Goal: Transaction & Acquisition: Subscribe to service/newsletter

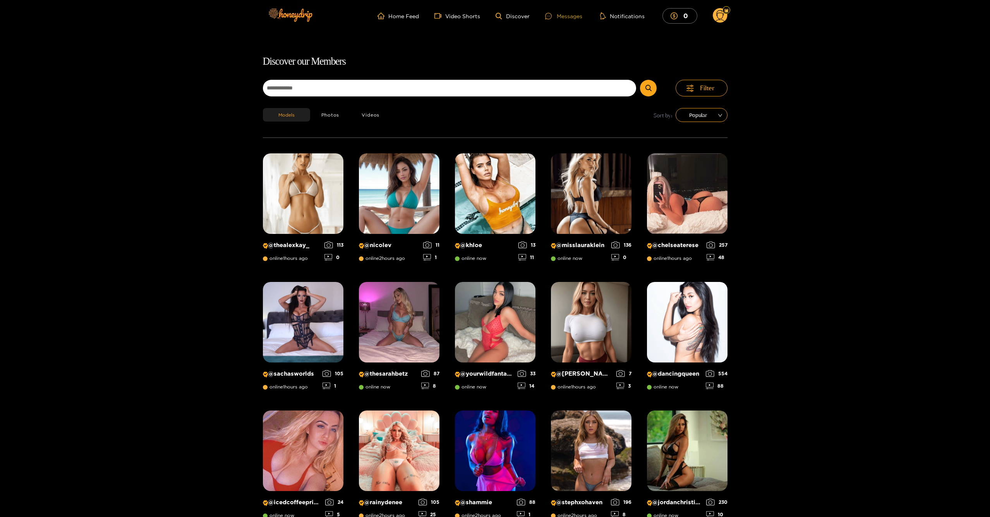
click at [560, 15] on div "Messages" at bounding box center [563, 16] width 37 height 9
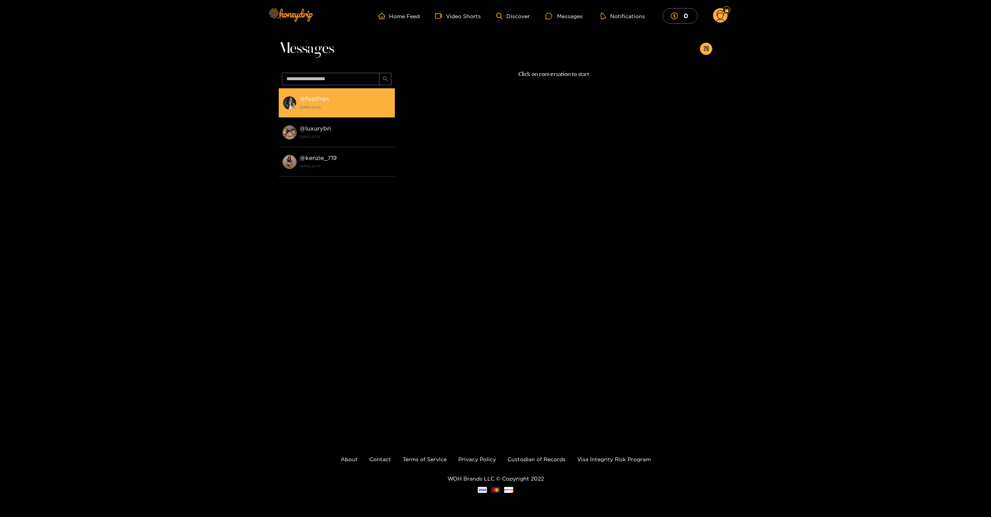
click at [360, 104] on strong "[DATE] 02:02" at bounding box center [345, 107] width 91 height 7
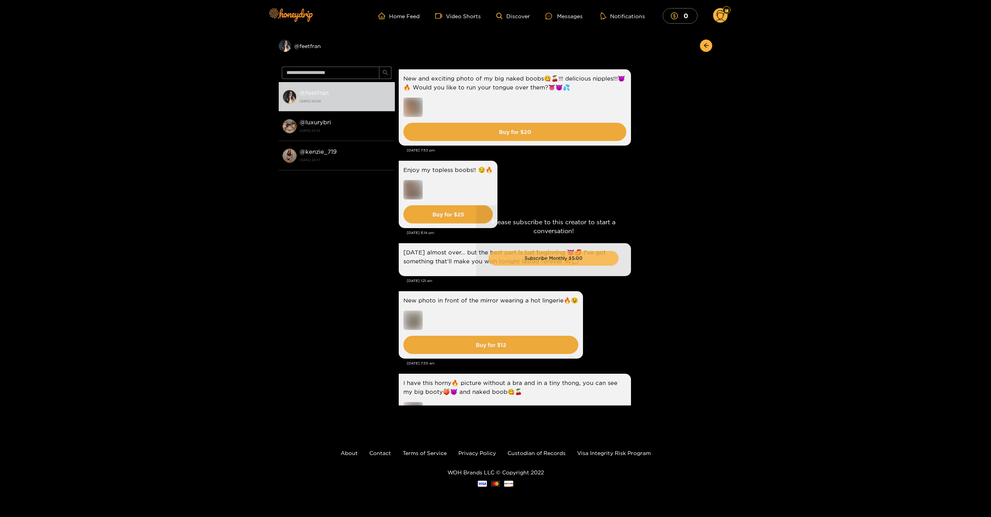
click at [534, 259] on button "Subscribe Monthly $5.00" at bounding box center [553, 258] width 130 height 15
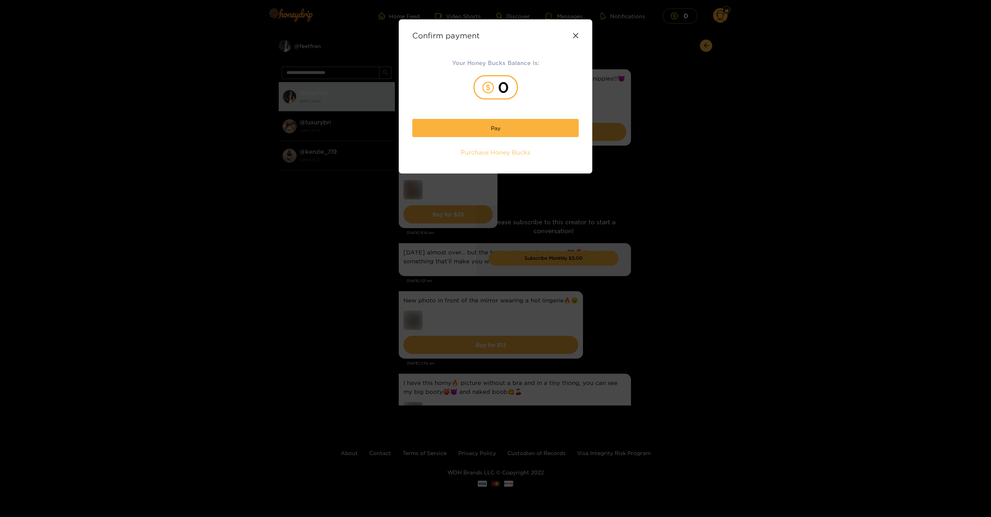
click at [496, 148] on span "Purchase Honey Bucks" at bounding box center [496, 152] width 70 height 9
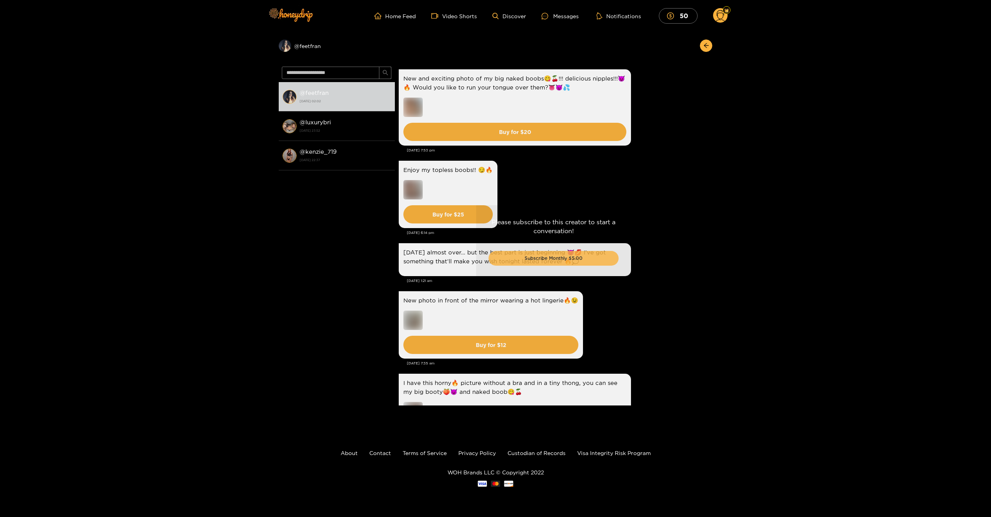
click at [584, 254] on button "Subscribe Monthly $5.00" at bounding box center [553, 258] width 130 height 15
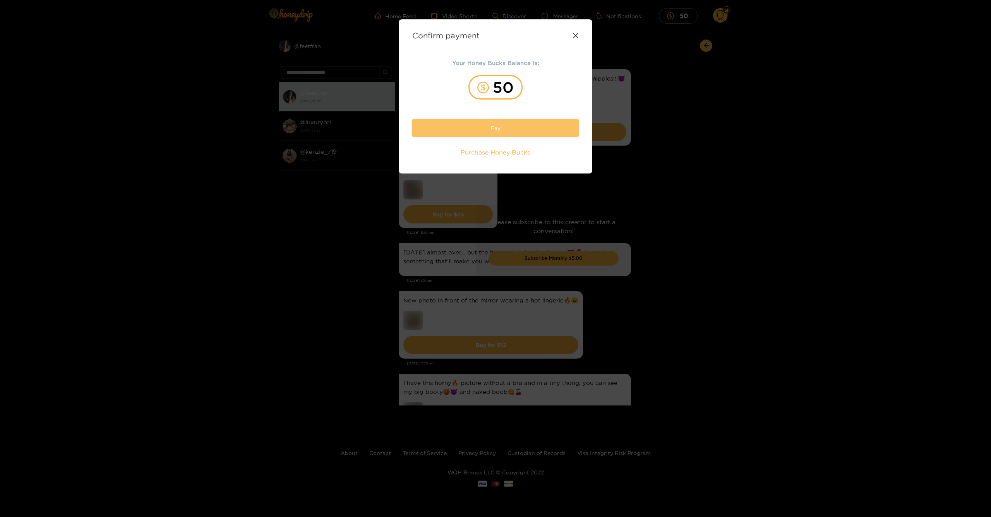
click at [540, 128] on button "Pay" at bounding box center [495, 128] width 166 height 18
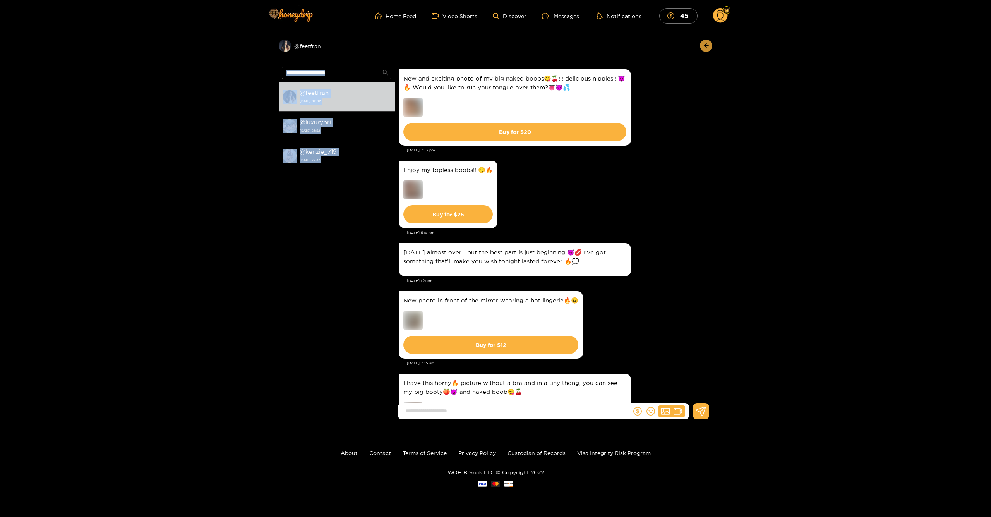
drag, startPoint x: 712, startPoint y: 68, endPoint x: 710, endPoint y: 47, distance: 21.0
click at [710, 48] on div "Preview @ feetfran @ feetfran [DATE] 02:02 @ luxurybri [DATE] 23:52 @ kenzie_71…" at bounding box center [495, 229] width 991 height 394
click at [676, 92] on div "New and exciting photo of my big naked boobs😋🍒!!! delicious nipples!!!😈🔥 Would …" at bounding box center [554, 107] width 310 height 80
click at [525, 406] on input at bounding box center [516, 410] width 229 height 13
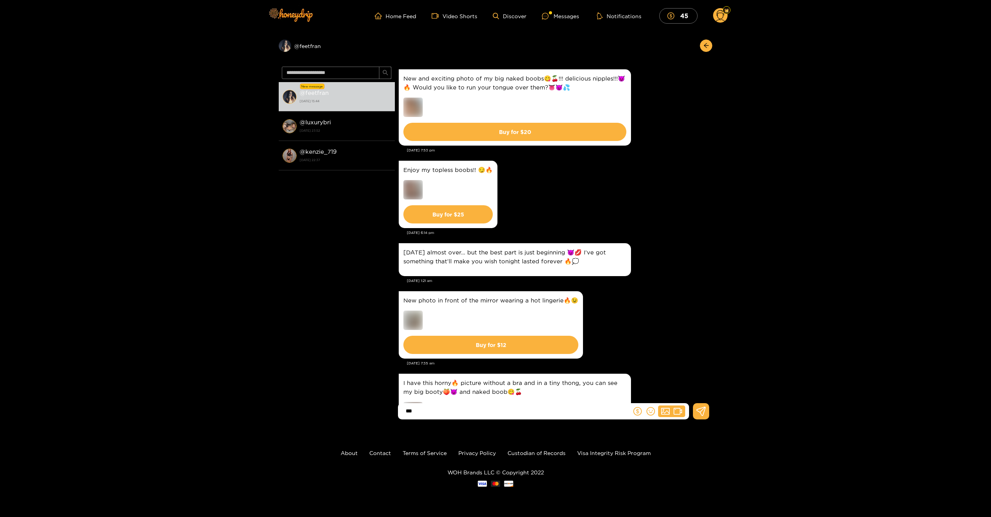
type input "***"
click at [318, 86] on div "New message" at bounding box center [312, 86] width 24 height 5
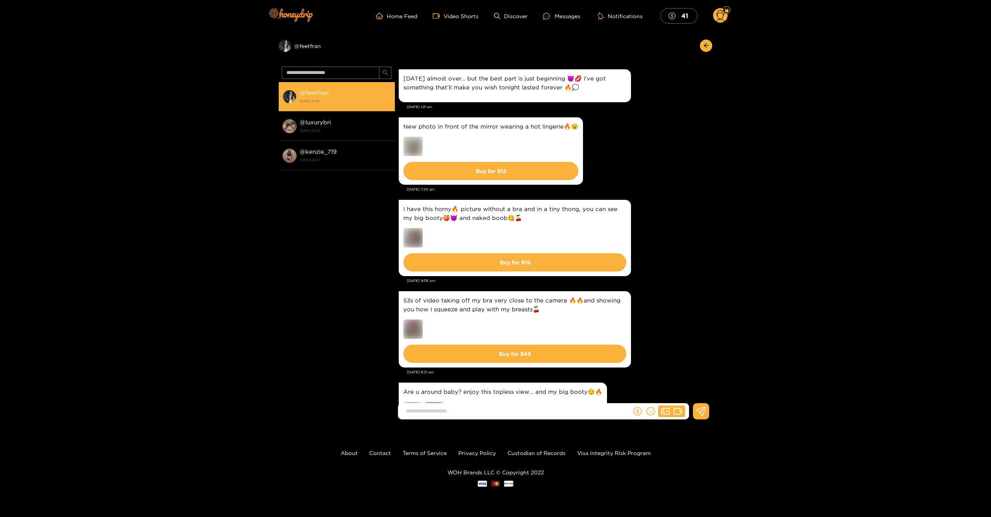
scroll to position [0, 0]
click at [324, 88] on div "@ feetfran [DATE] 15:44" at bounding box center [345, 96] width 91 height 17
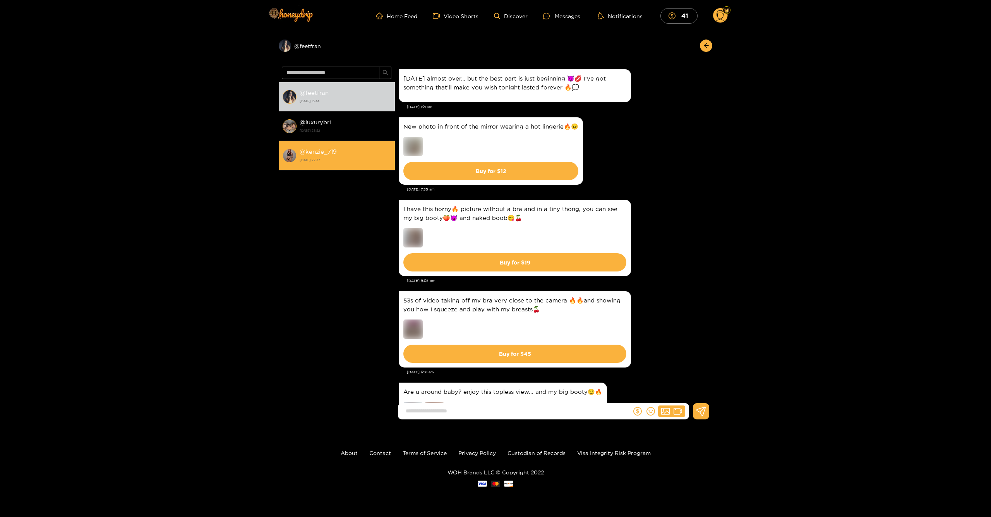
scroll to position [1334, 0]
click at [559, 17] on div "Messages" at bounding box center [561, 16] width 37 height 9
click at [556, 15] on div "Messages" at bounding box center [561, 16] width 37 height 9
click at [299, 18] on img at bounding box center [290, 14] width 54 height 33
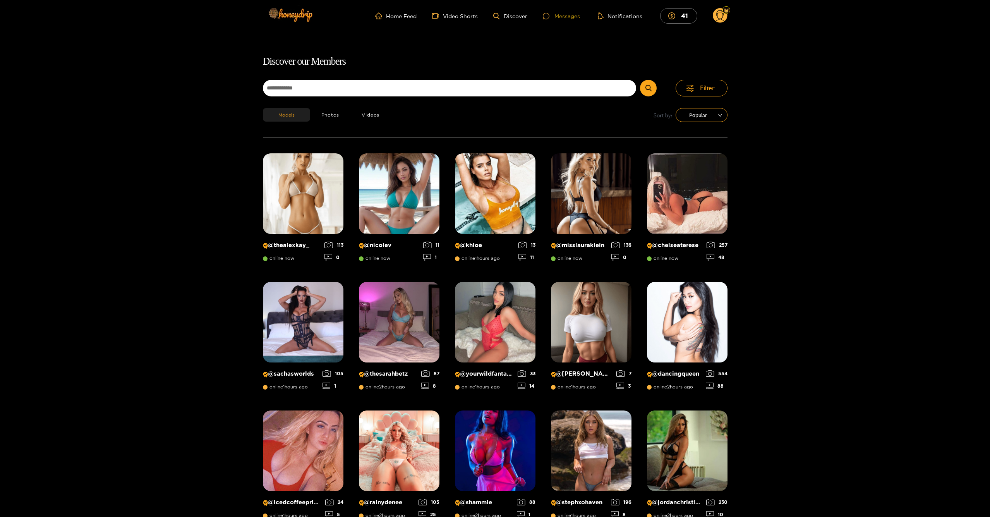
click at [558, 15] on div "Messages" at bounding box center [561, 16] width 37 height 9
